Goal: Transaction & Acquisition: Book appointment/travel/reservation

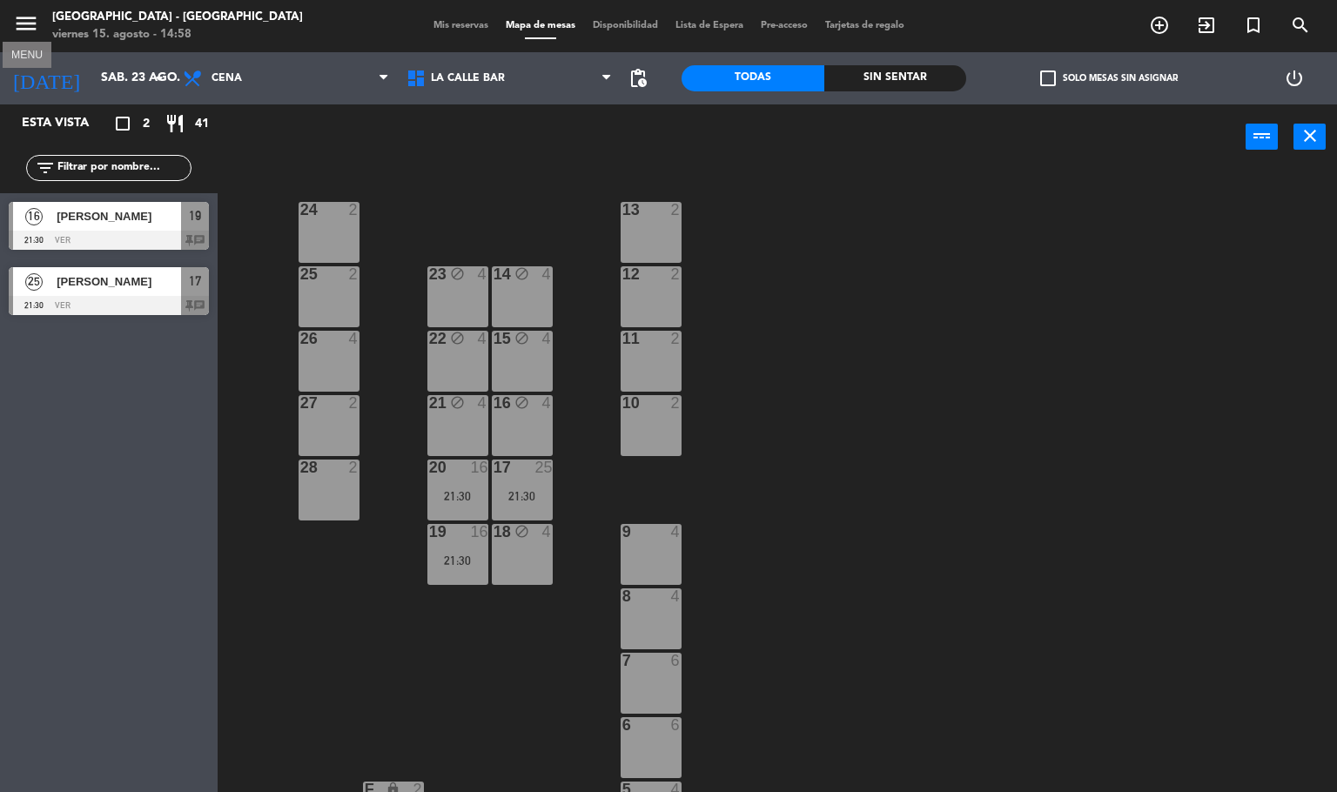
click at [21, 26] on icon "menu" at bounding box center [26, 23] width 26 height 26
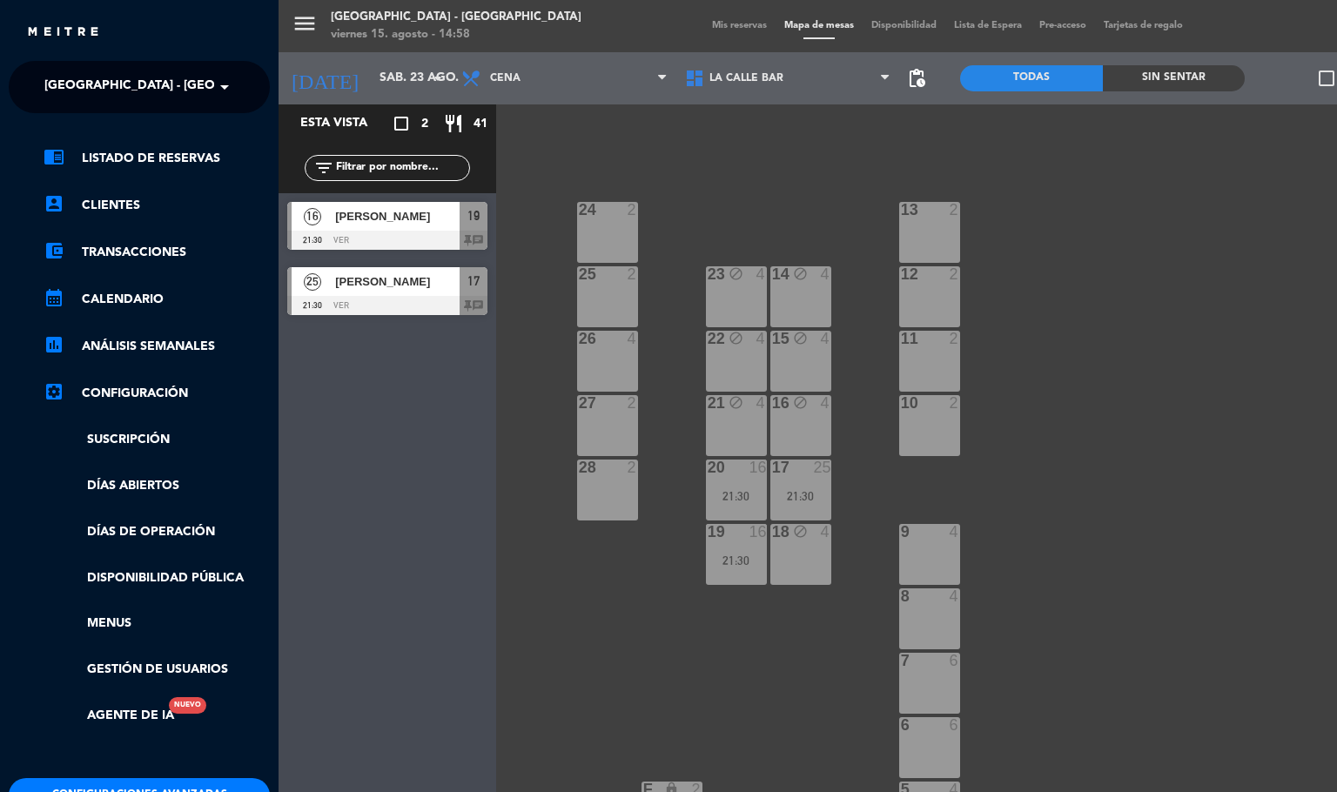
click at [188, 84] on span "[GEOGRAPHIC_DATA] - [GEOGRAPHIC_DATA]" at bounding box center [178, 87] width 268 height 37
click at [175, 151] on span "La Calle Bar - [GEOGRAPHIC_DATA][PERSON_NAME]" at bounding box center [181, 161] width 326 height 20
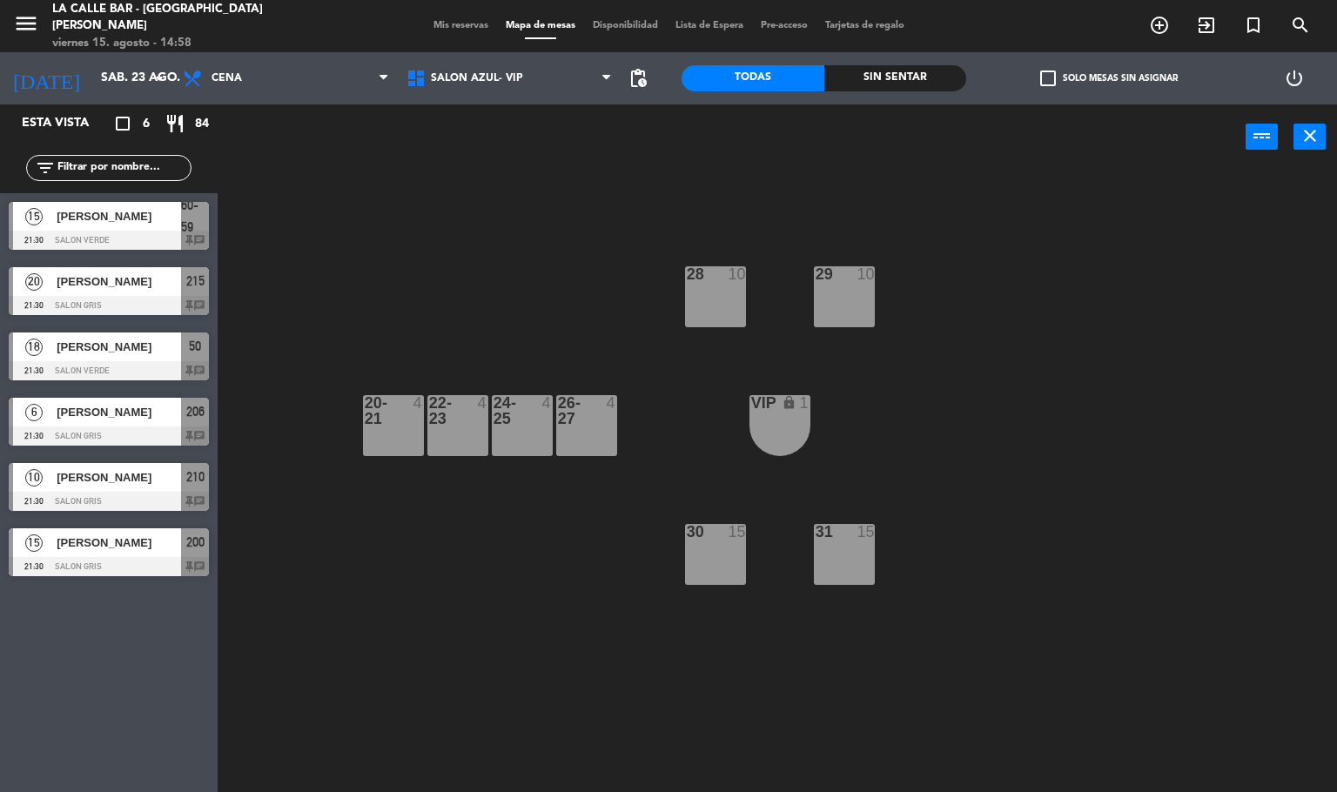
click at [577, 410] on div at bounding box center [586, 410] width 29 height 31
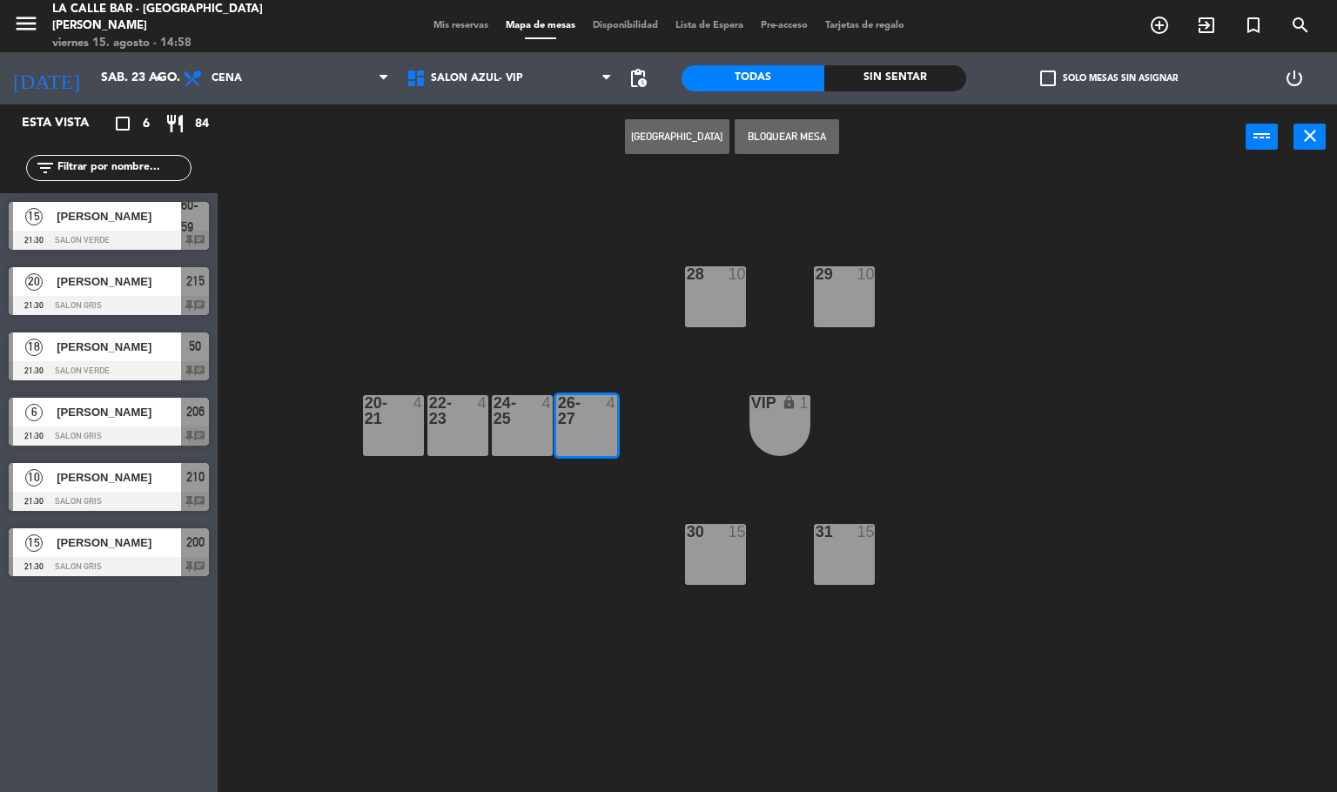
click at [715, 465] on div "28 10 29 10 20-21 4 22-23 4 24-25 4 26-27 4 VIP lock 1 30 15 31 15" at bounding box center [784, 482] width 1106 height 622
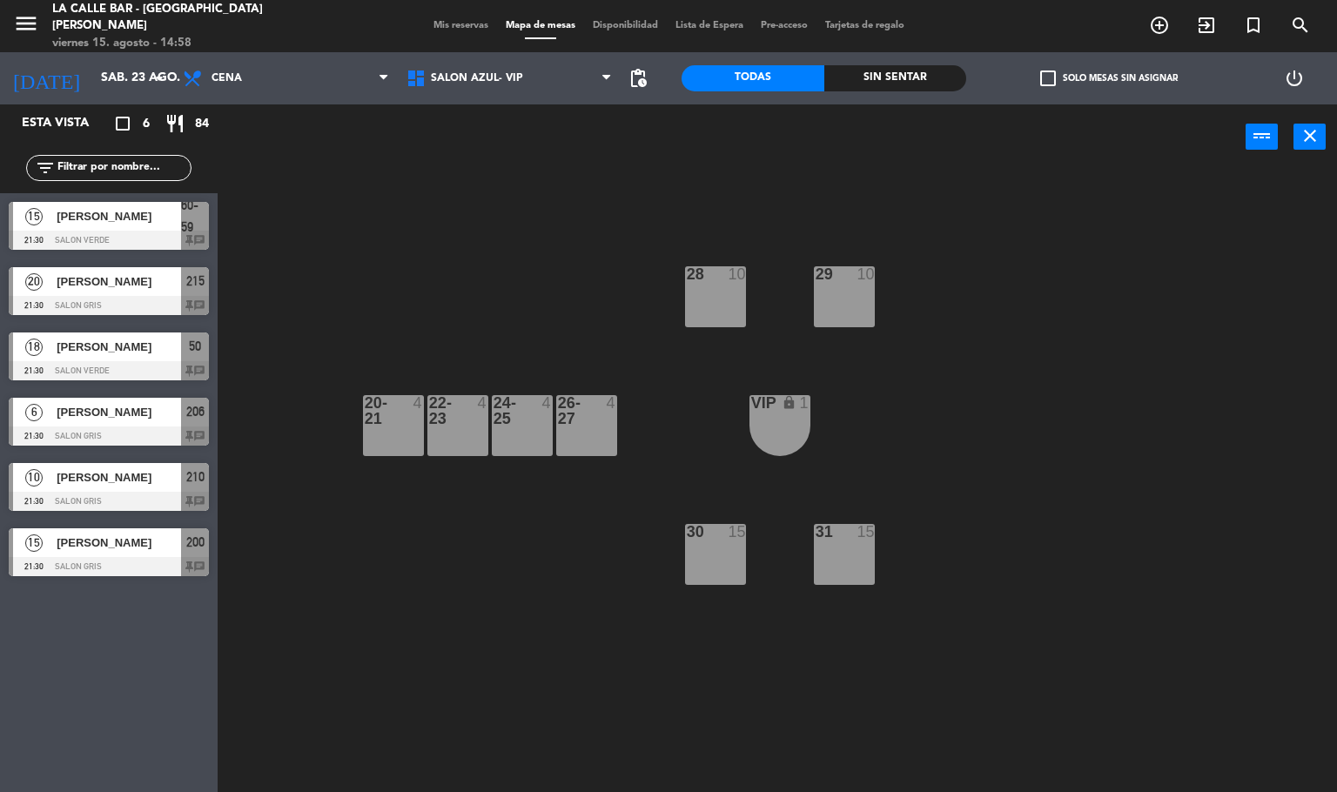
click at [731, 559] on div "30 15" at bounding box center [715, 554] width 61 height 61
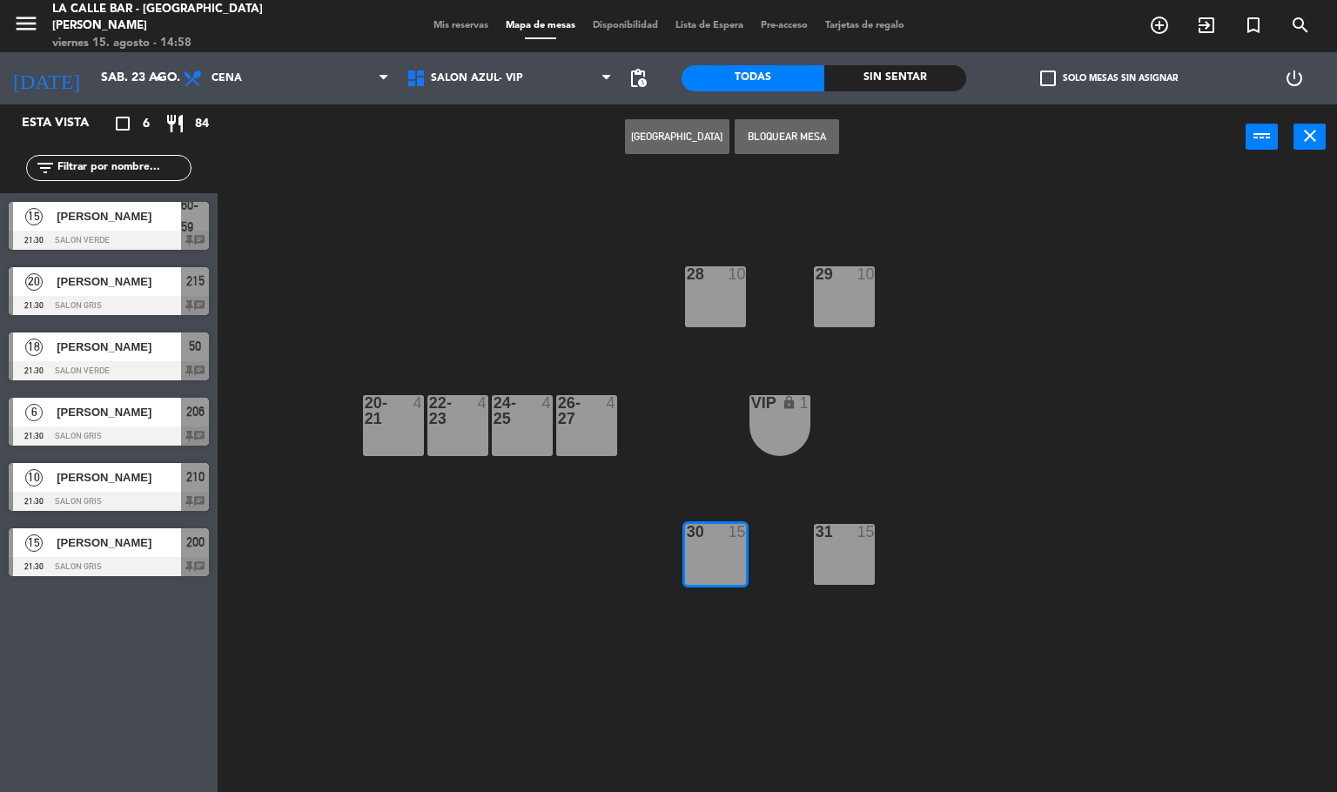
click at [860, 554] on div "31 15" at bounding box center [844, 554] width 61 height 61
click at [1248, 27] on icon "turned_in_not" at bounding box center [1253, 25] width 21 height 21
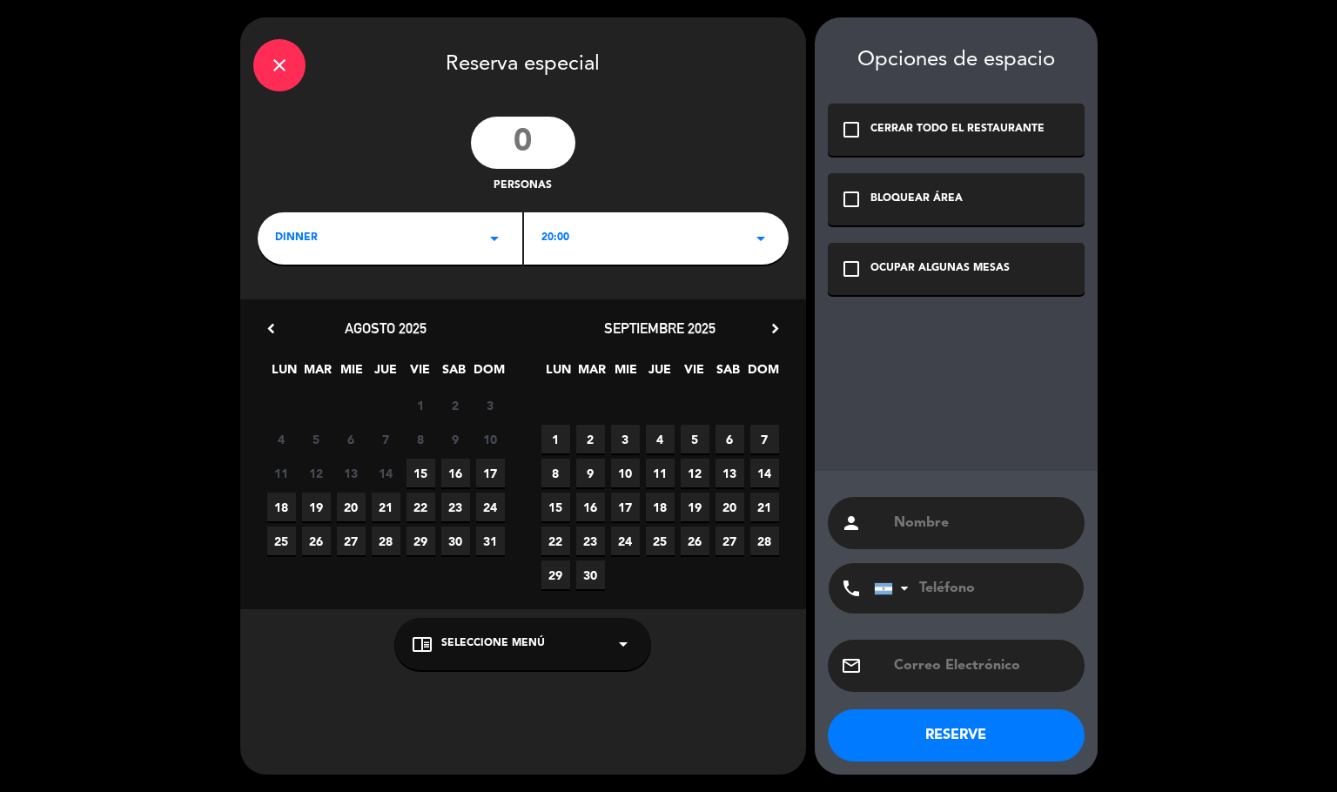
click at [533, 142] on input "number" at bounding box center [523, 143] width 104 height 52
type input "35"
click at [619, 228] on div "20:00 arrow_drop_down" at bounding box center [656, 238] width 265 height 52
click at [565, 329] on div "21:00" at bounding box center [656, 337] width 230 height 17
click at [462, 504] on span "23" at bounding box center [455, 507] width 29 height 29
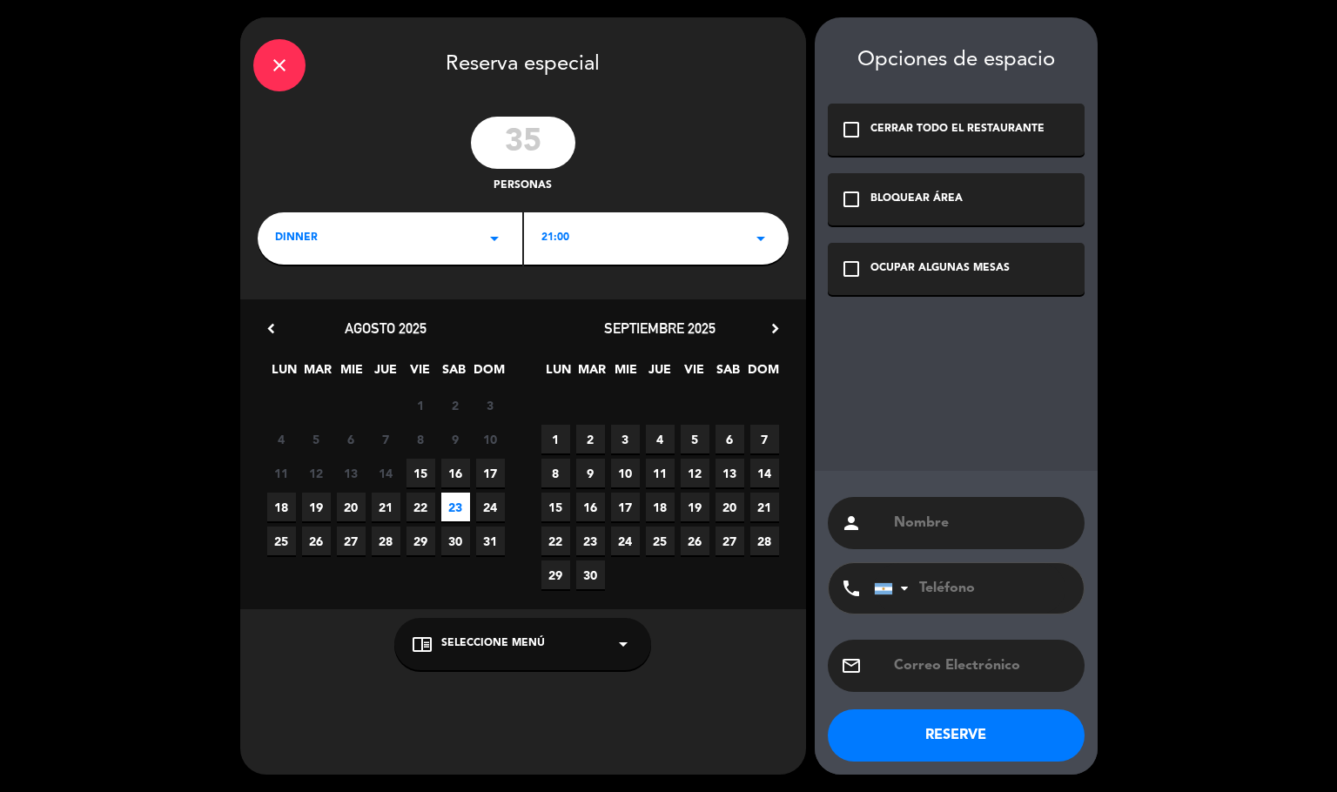
paste input "[PHONE_NUMBER]"
type input "[PHONE_NUMBER]"
click at [977, 526] on input "text" at bounding box center [981, 523] width 179 height 24
type input "[PERSON_NAME]"
click at [862, 269] on div "check_box_outline_blank OCUPAR ALGUNAS MESAS" at bounding box center [956, 269] width 257 height 52
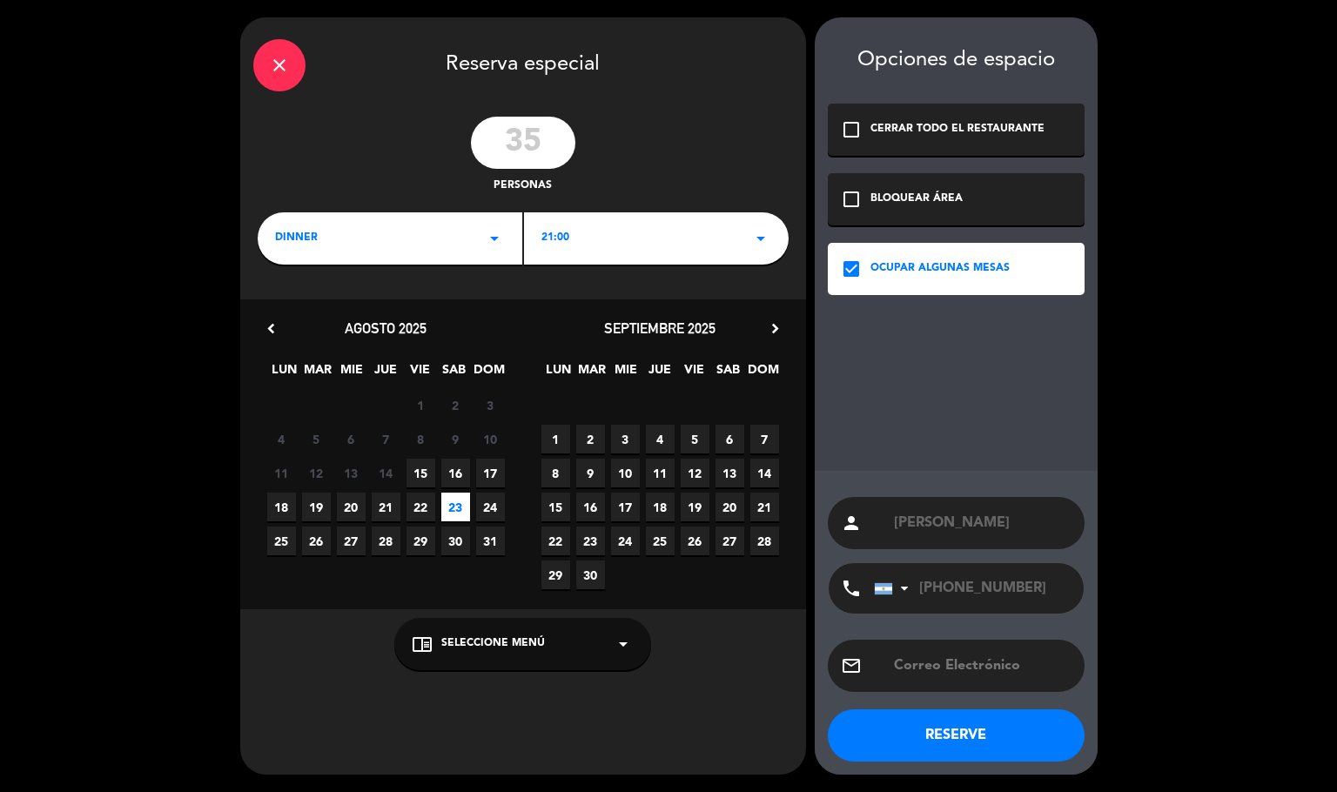
click at [990, 748] on button "RESERVE" at bounding box center [956, 735] width 257 height 52
